Goal: Navigation & Orientation: Find specific page/section

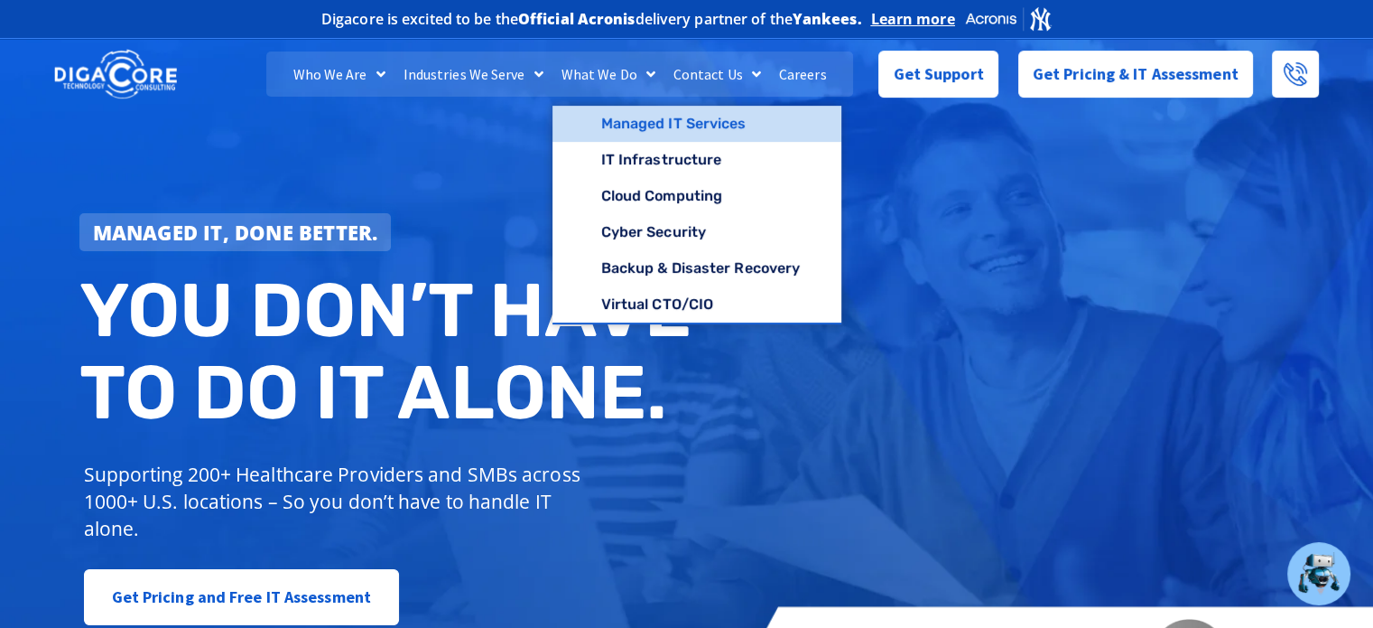
click at [658, 114] on link "Managed IT Services" at bounding box center [698, 124] width 290 height 36
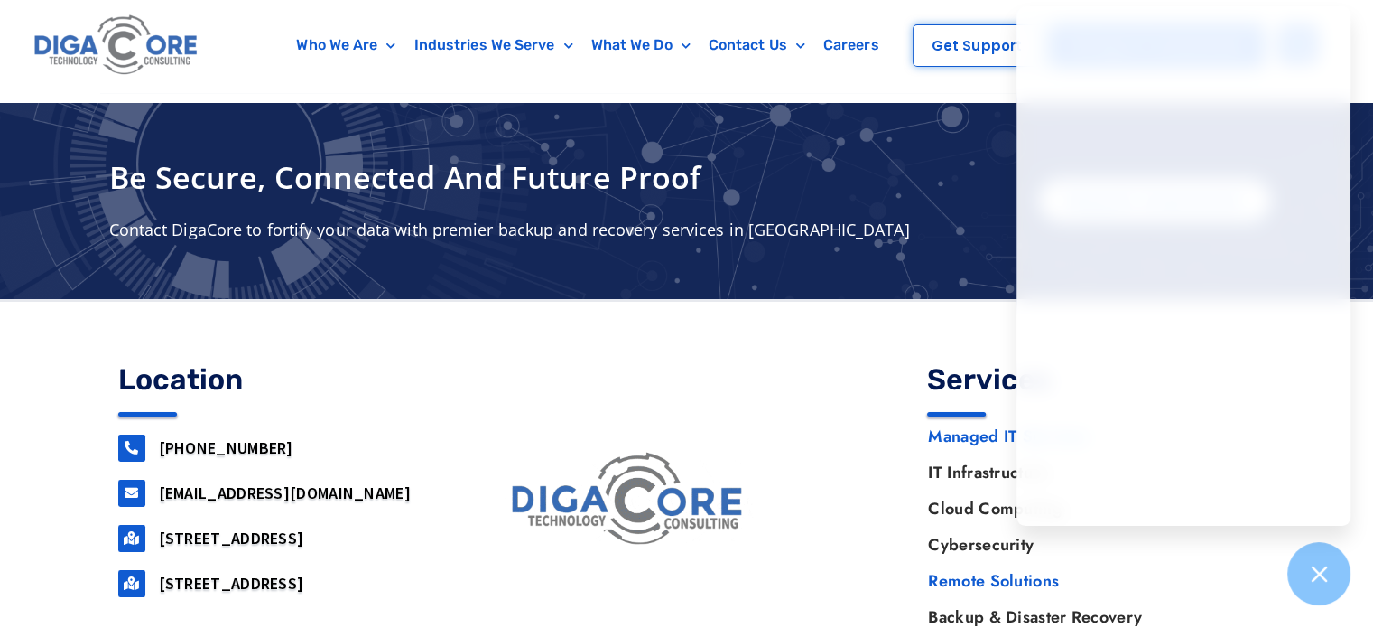
scroll to position [6561, 0]
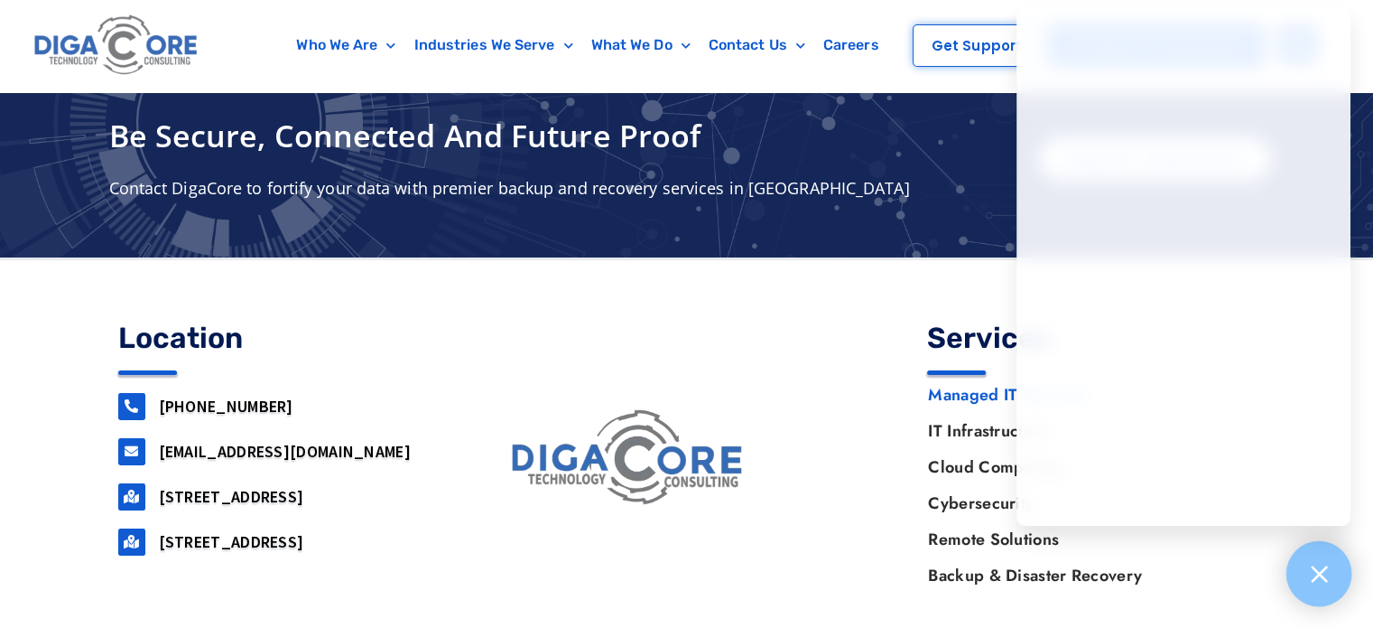
click at [1311, 581] on icon at bounding box center [1319, 573] width 16 height 16
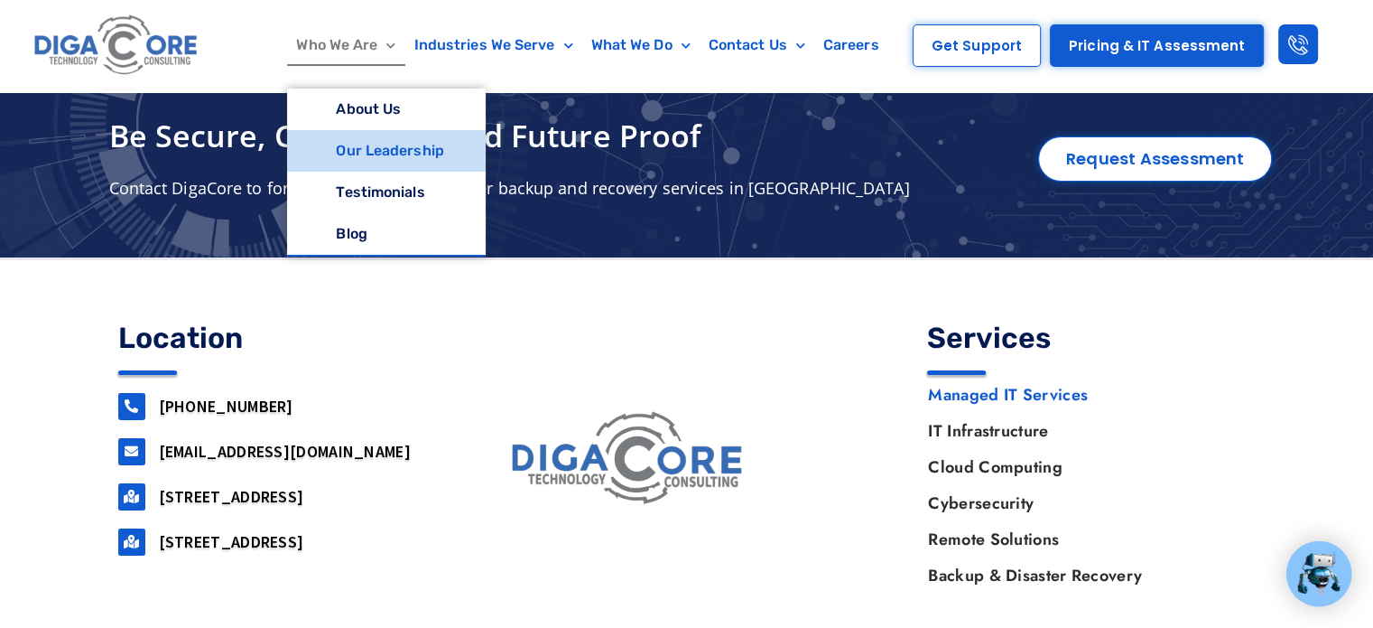
click at [359, 146] on link "Our Leadership" at bounding box center [386, 151] width 198 height 42
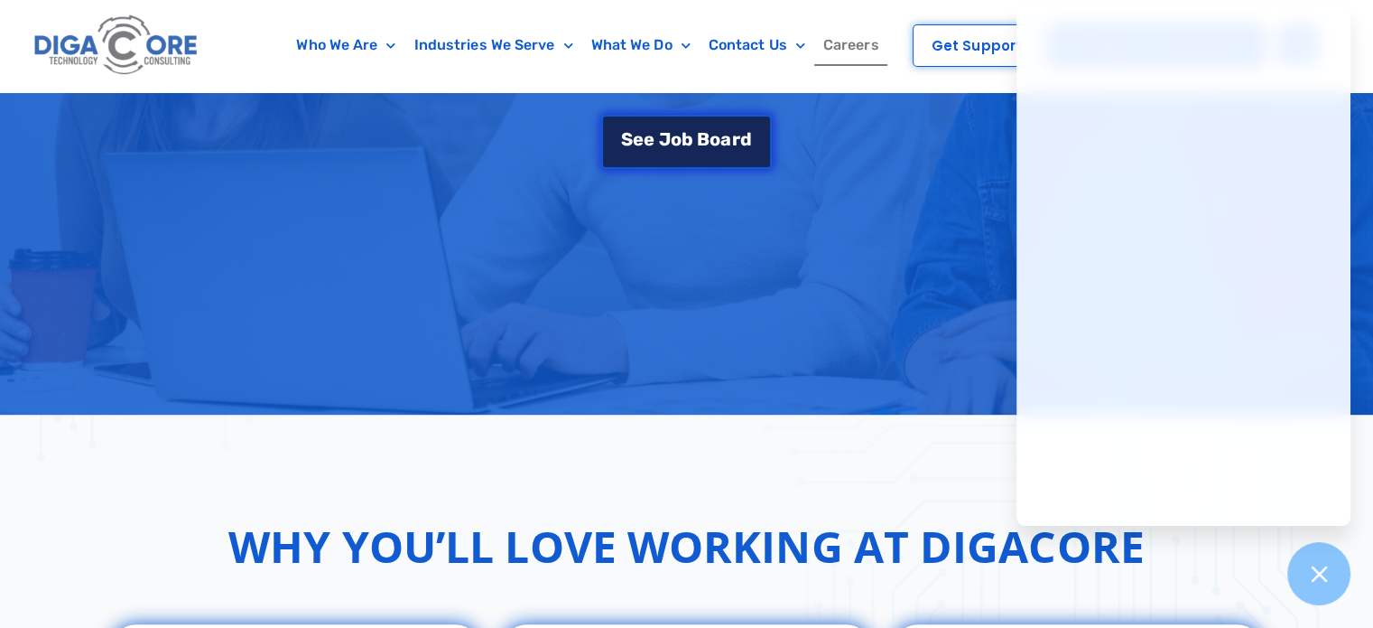
click at [712, 144] on span "o" at bounding box center [715, 139] width 11 height 18
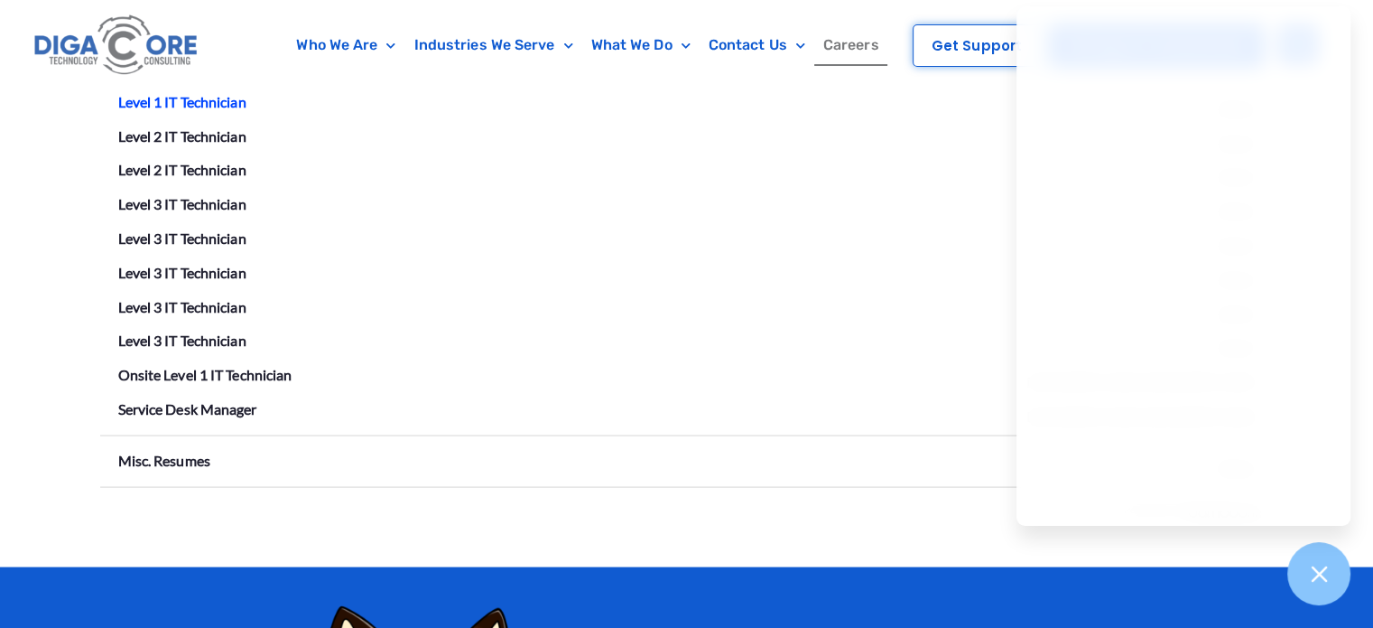
scroll to position [3430, 0]
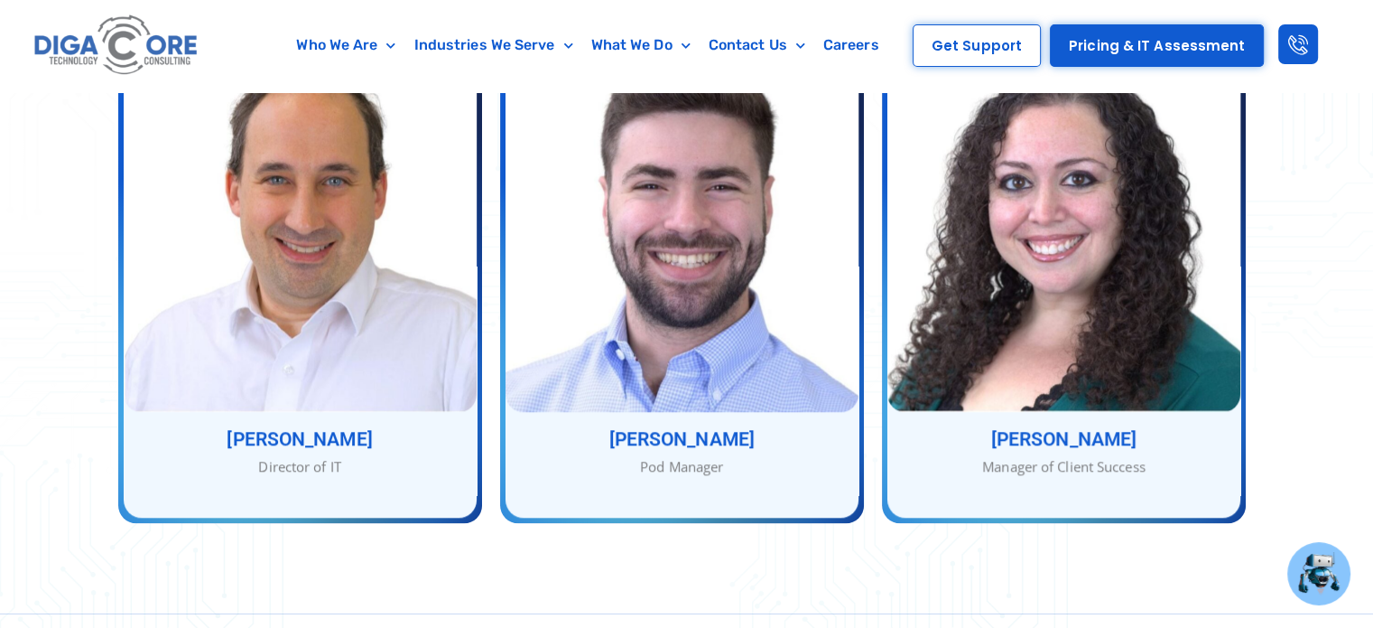
scroll to position [1986, 0]
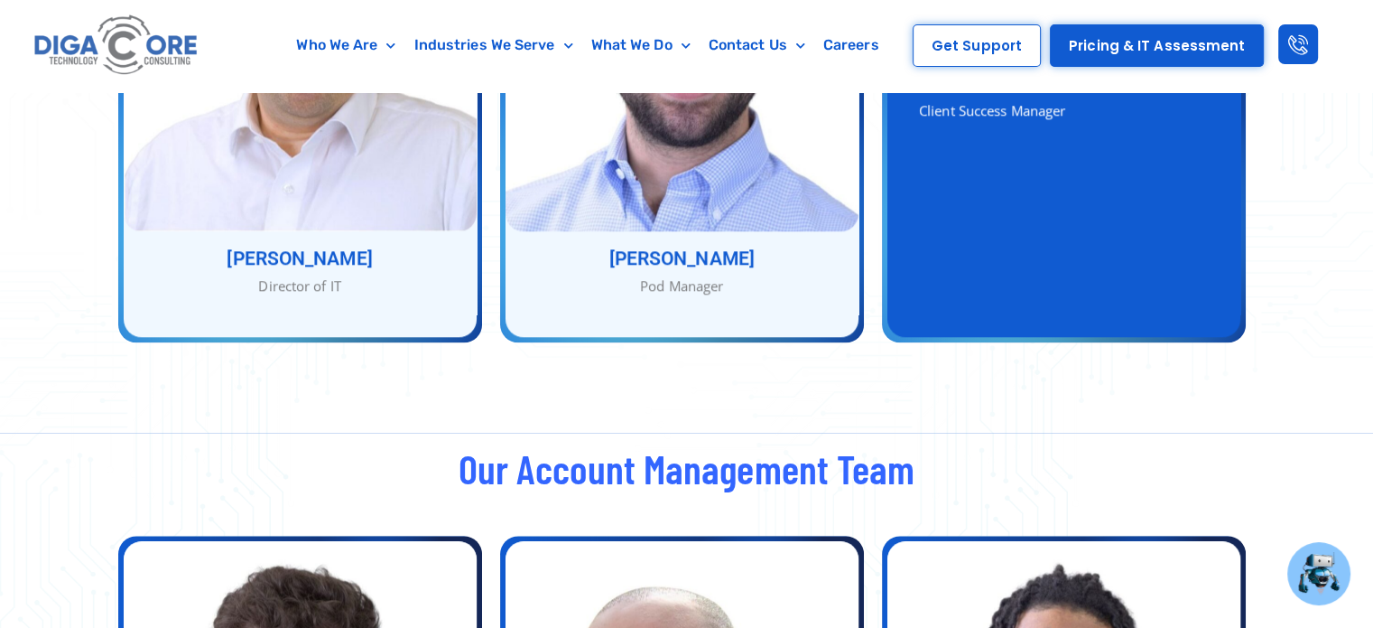
drag, startPoint x: 1262, startPoint y: 237, endPoint x: 1041, endPoint y: 230, distance: 221.3
